Goal: Browse casually: Explore the website without a specific task or goal

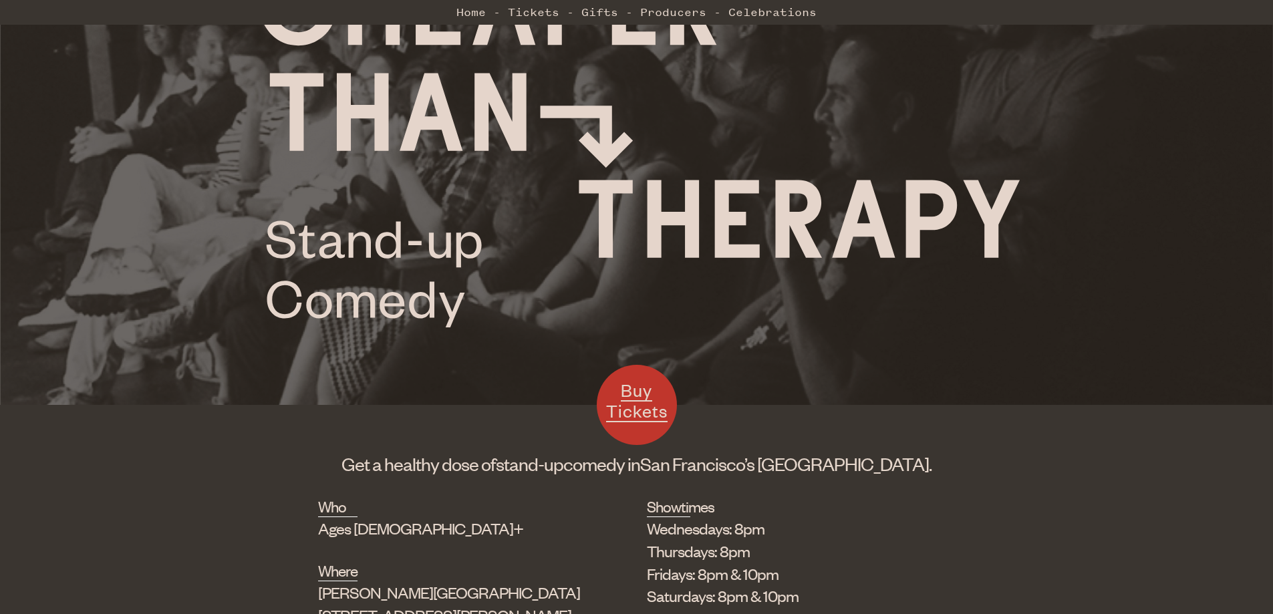
scroll to position [334, 0]
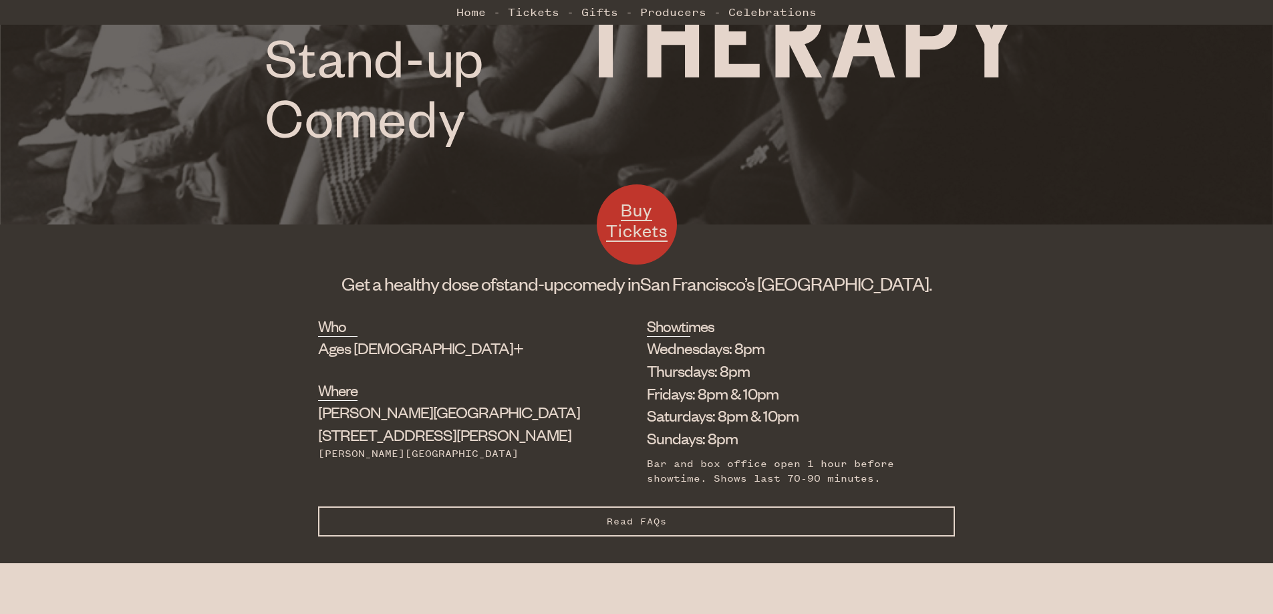
click at [651, 232] on span "Buy Tickets" at bounding box center [636, 219] width 61 height 43
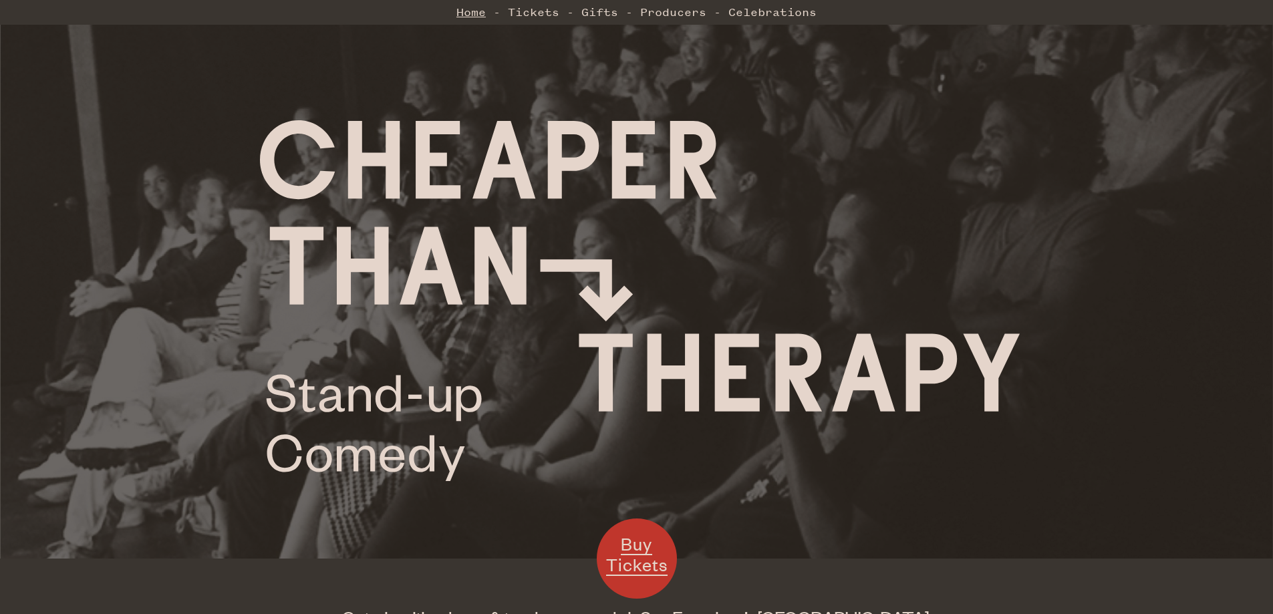
click at [470, 13] on link "Home" at bounding box center [470, 12] width 29 height 27
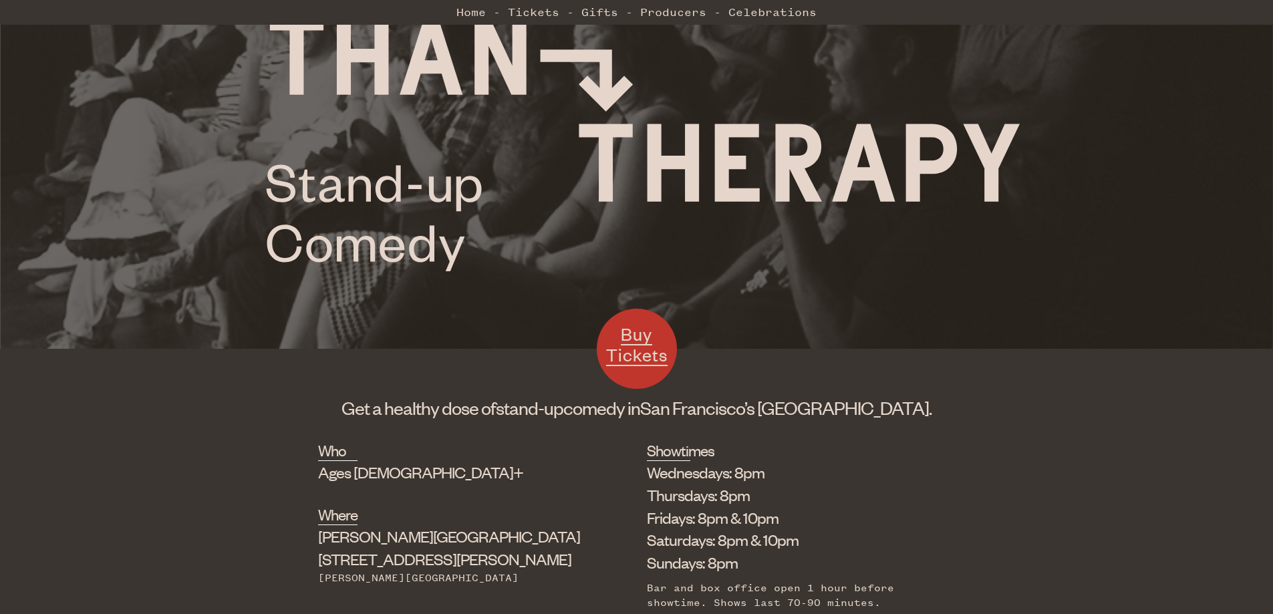
scroll to position [206, 0]
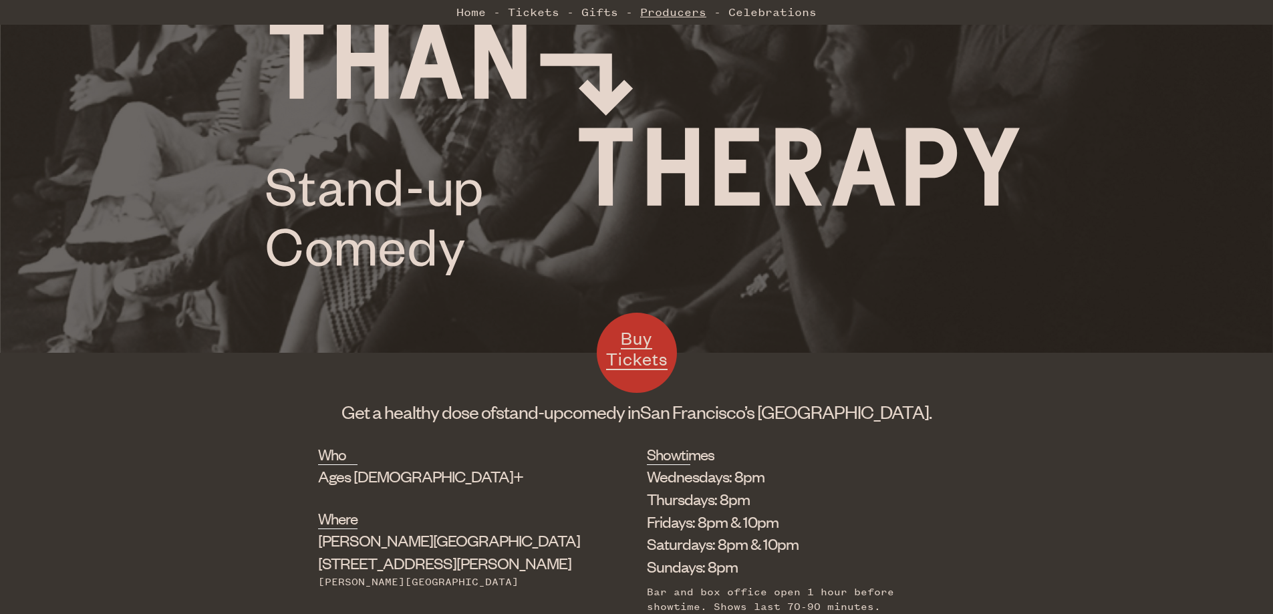
click at [661, 5] on link "Producers" at bounding box center [673, 12] width 66 height 27
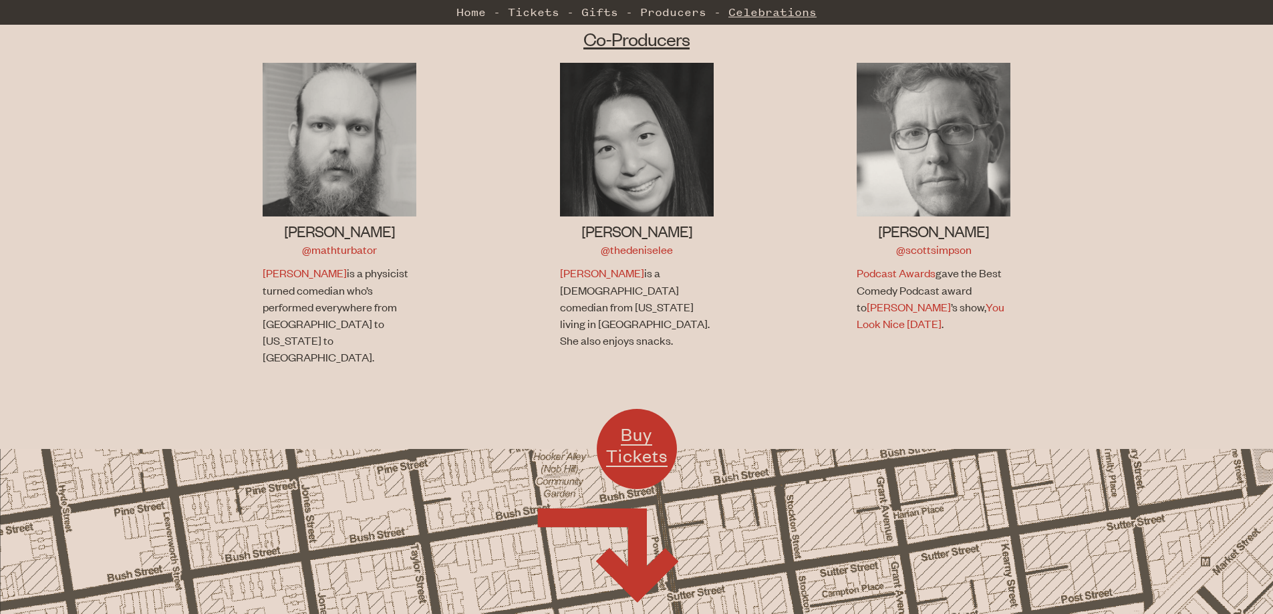
click at [781, 9] on link "Celebrations" at bounding box center [772, 12] width 88 height 27
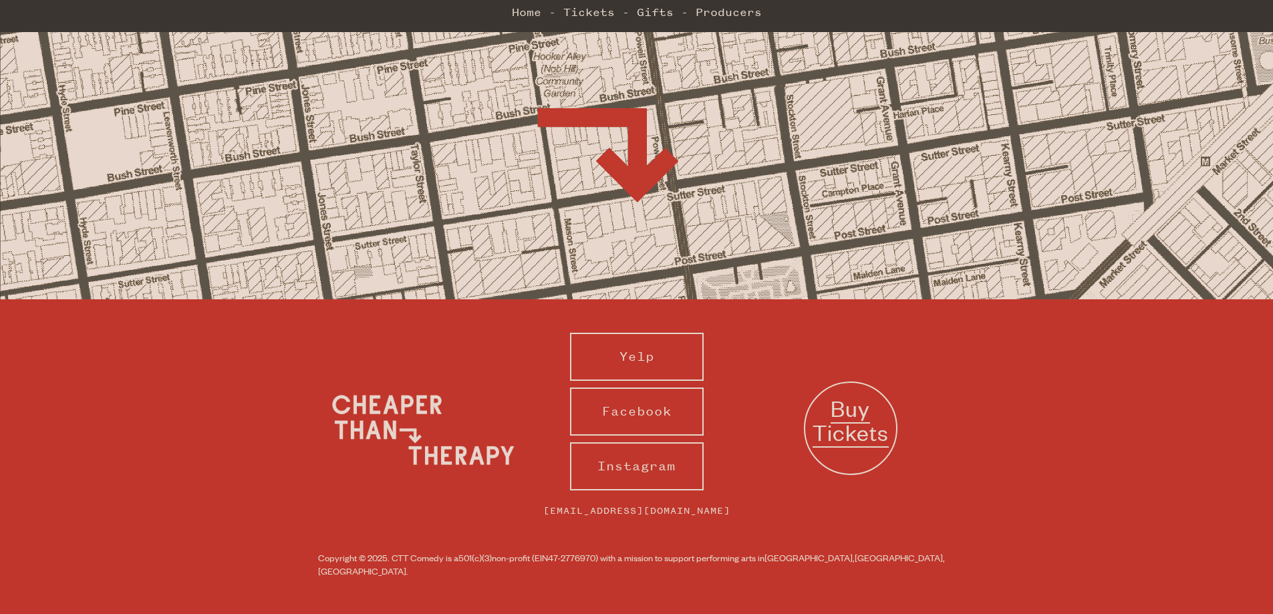
scroll to position [937, 0]
drag, startPoint x: 637, startPoint y: 469, endPoint x: 661, endPoint y: 463, distance: 25.4
click at [637, 468] on link "Instagram" at bounding box center [637, 466] width 134 height 48
